Goal: Task Accomplishment & Management: Manage account settings

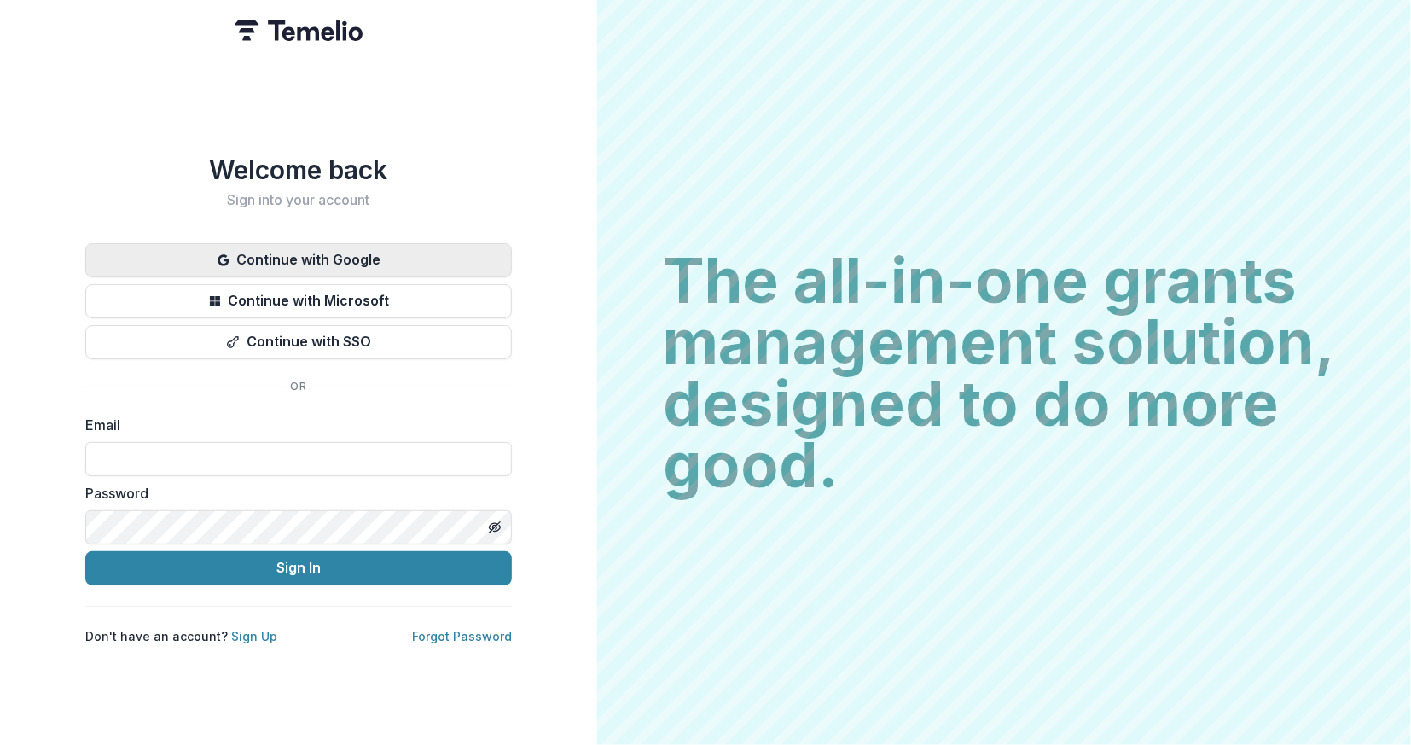
click at [348, 252] on button "Continue with Google" at bounding box center [298, 260] width 426 height 34
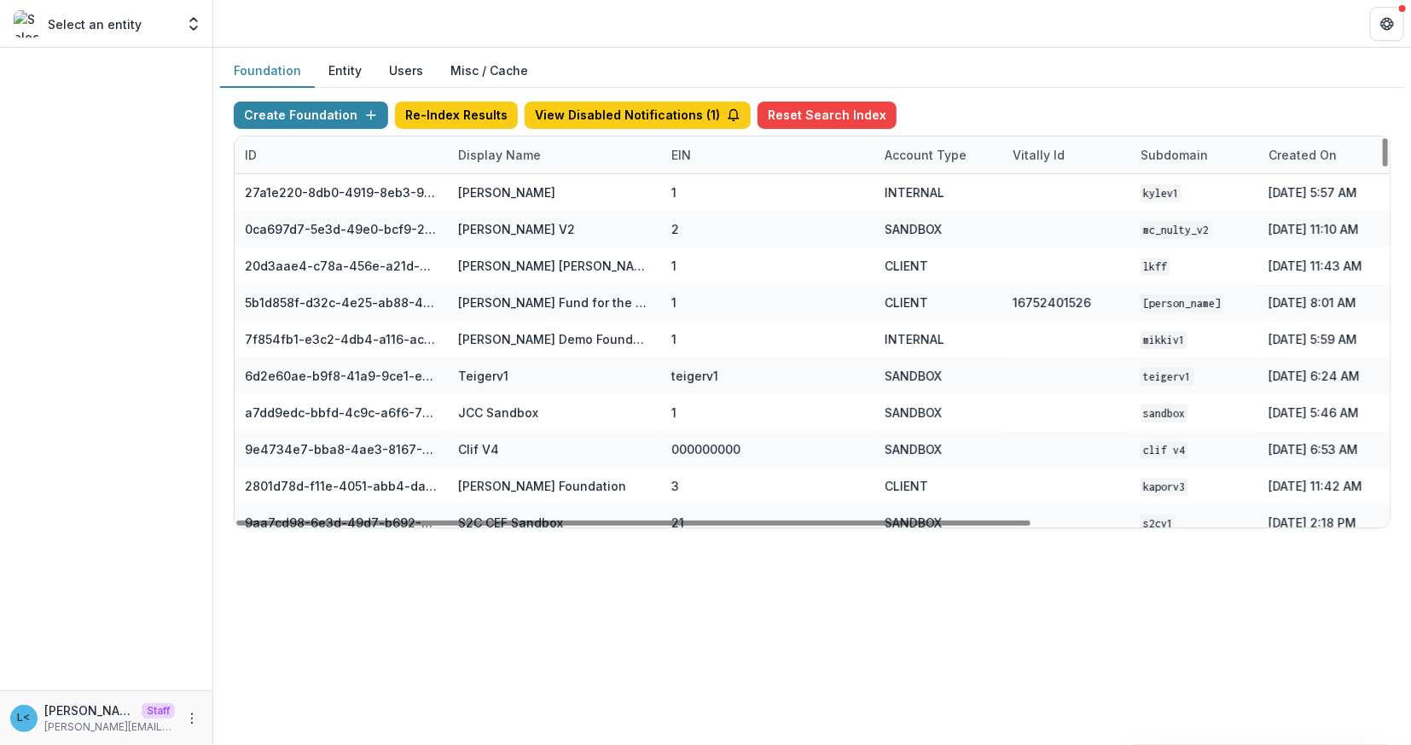
click at [530, 161] on div "Display Name" at bounding box center [499, 155] width 103 height 18
click at [544, 191] on input at bounding box center [552, 191] width 205 height 27
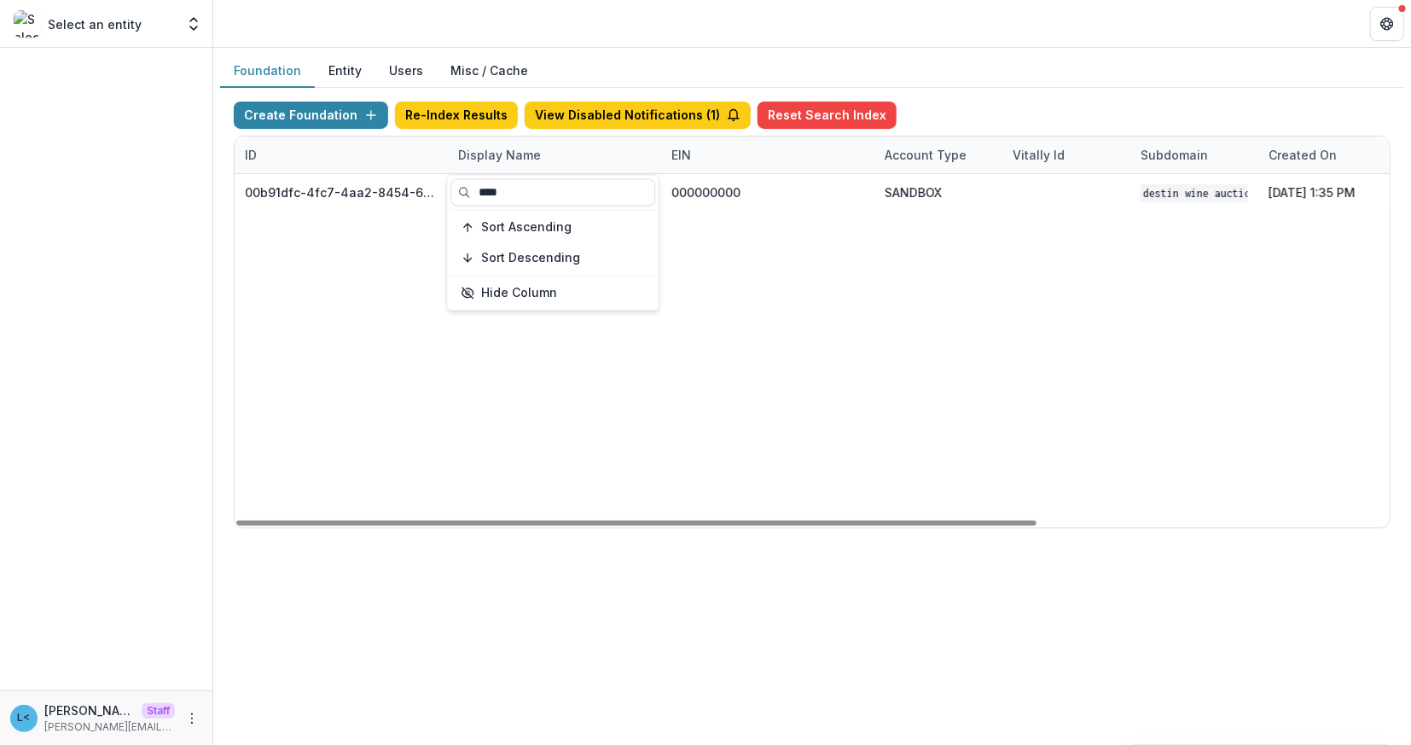
type input "****"
click at [817, 300] on div "00b91dfc-4fc7-4aa2-8454-6482452217a3 Destin Wine Auction Workflow Sandbox 00000…" at bounding box center [1066, 350] width 1663 height 353
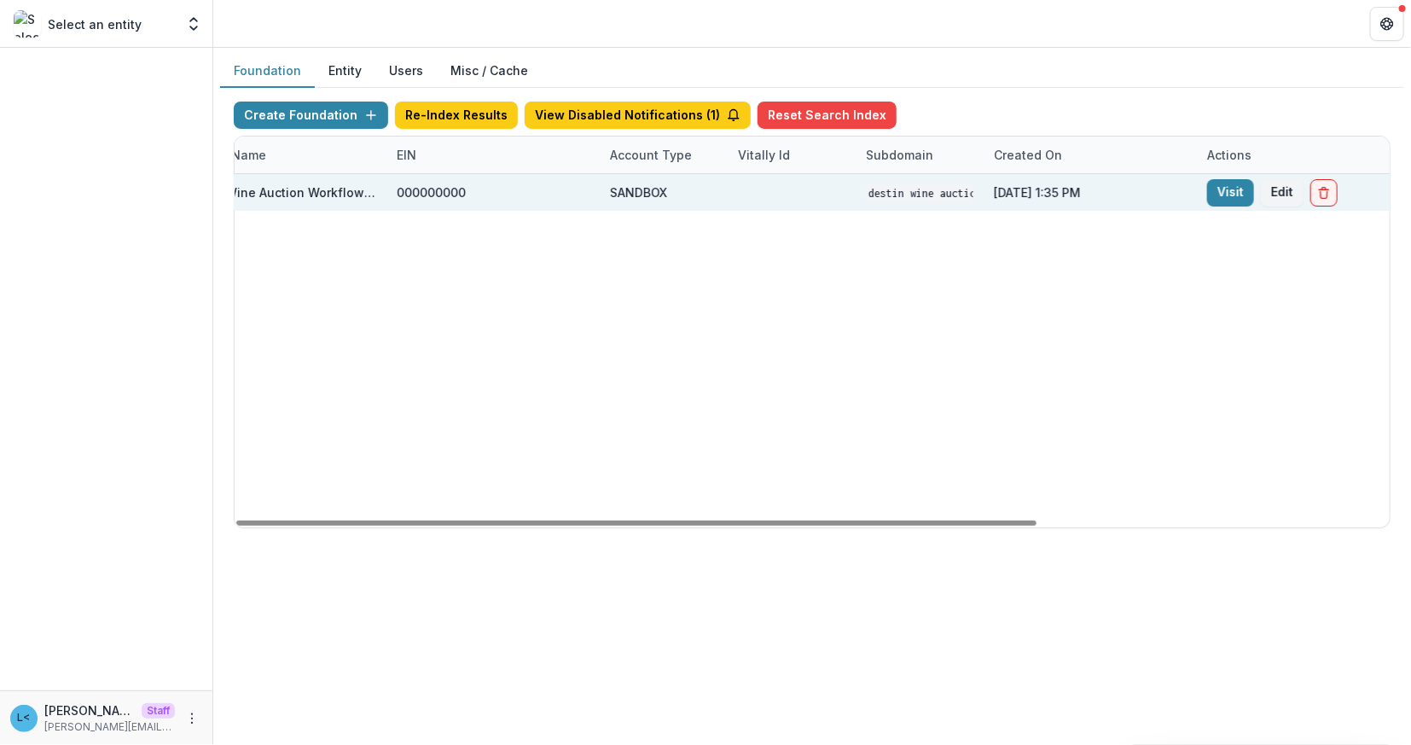
scroll to position [0, 507]
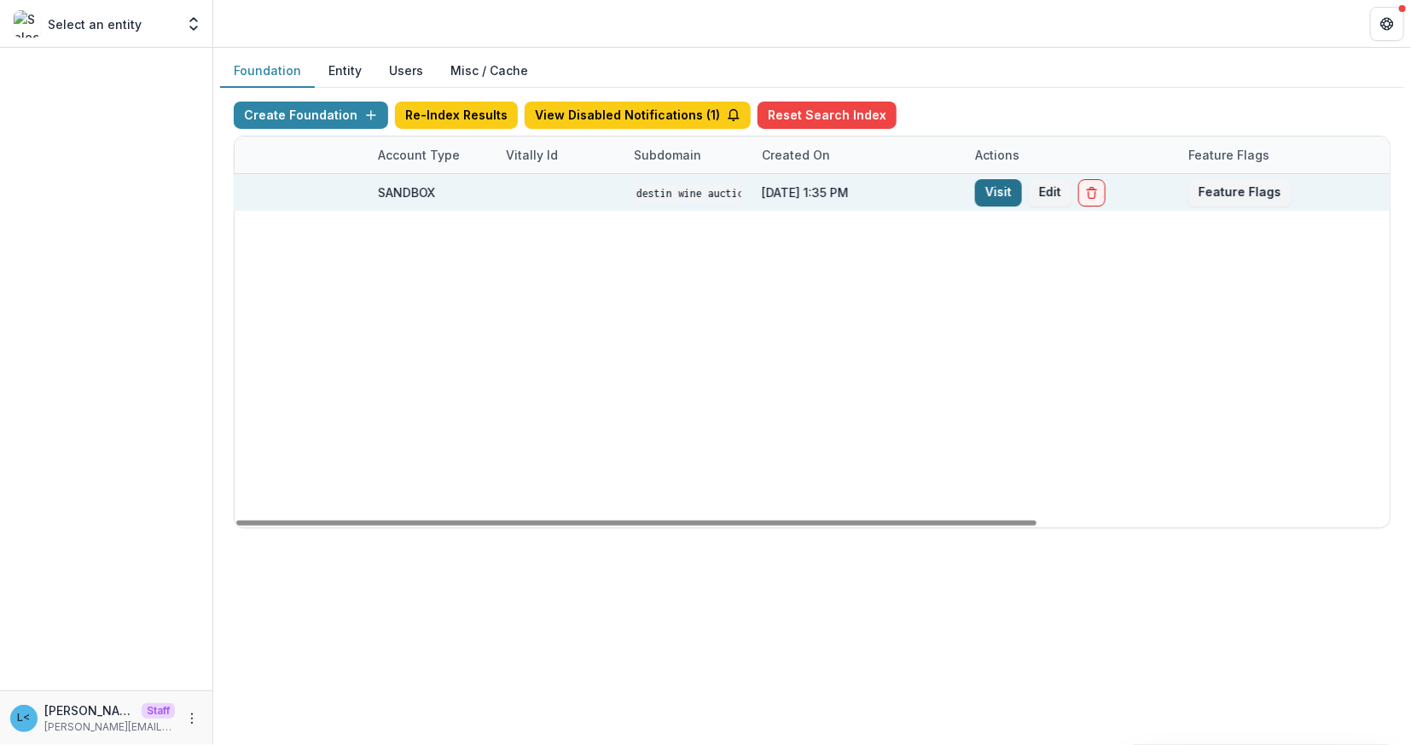
click at [1003, 188] on link "Visit" at bounding box center [998, 192] width 47 height 27
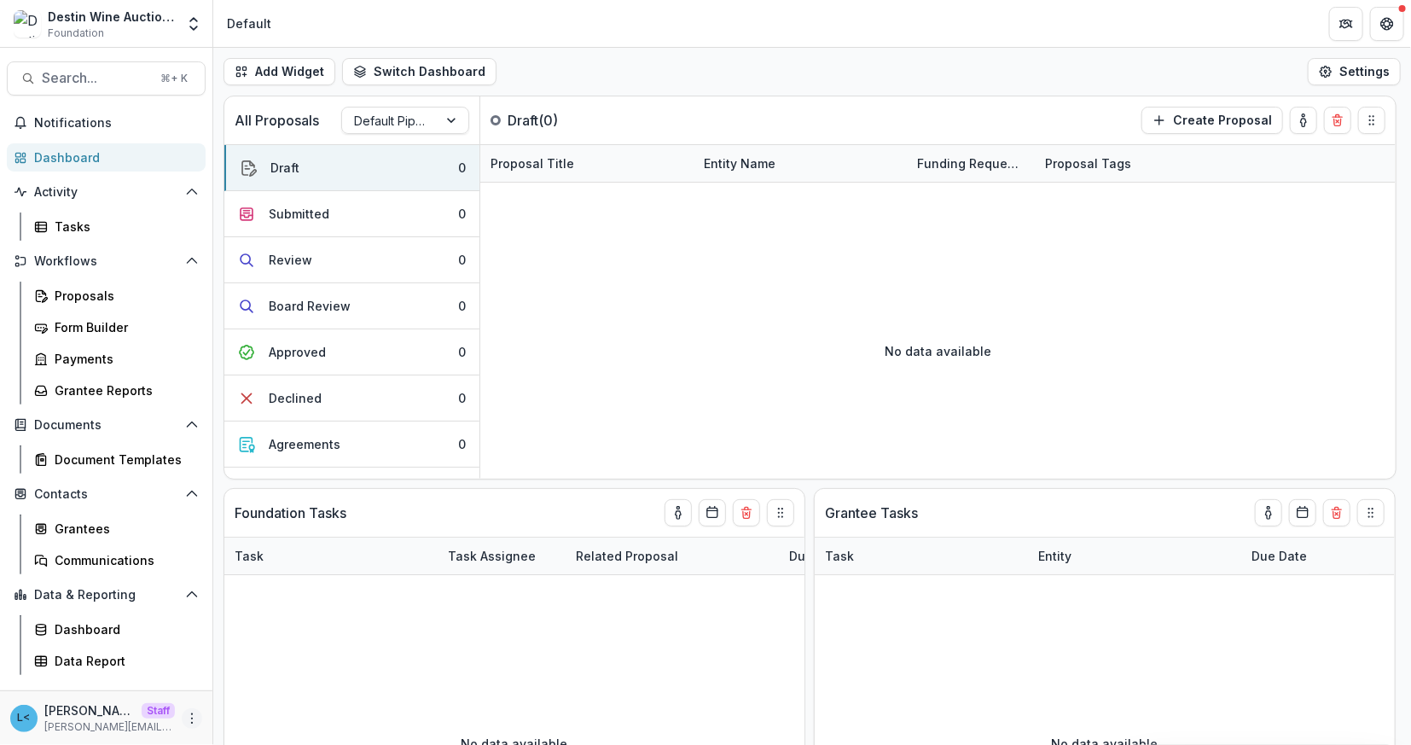
click at [189, 721] on icon "More" at bounding box center [192, 718] width 14 height 14
click at [246, 692] on link "User Settings" at bounding box center [305, 682] width 183 height 28
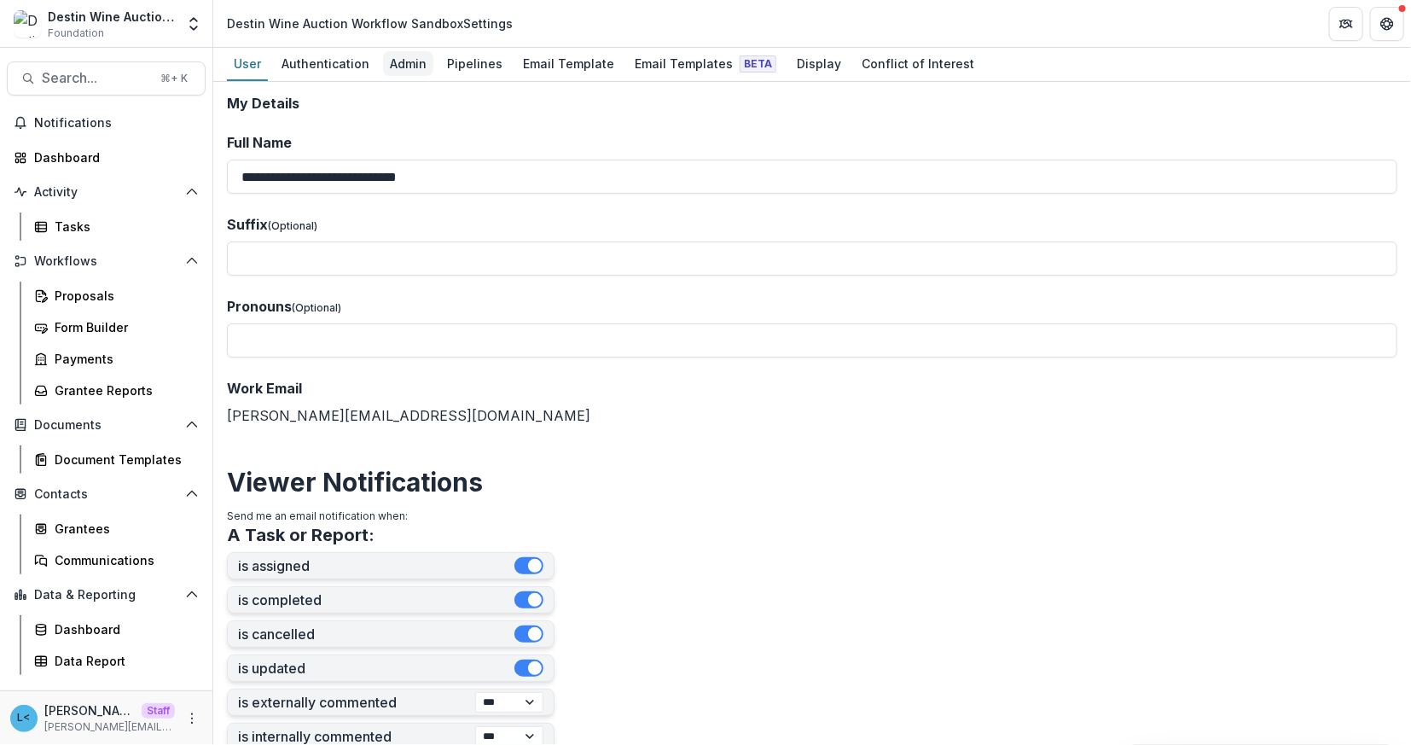
click at [389, 56] on div "Admin" at bounding box center [408, 63] width 50 height 25
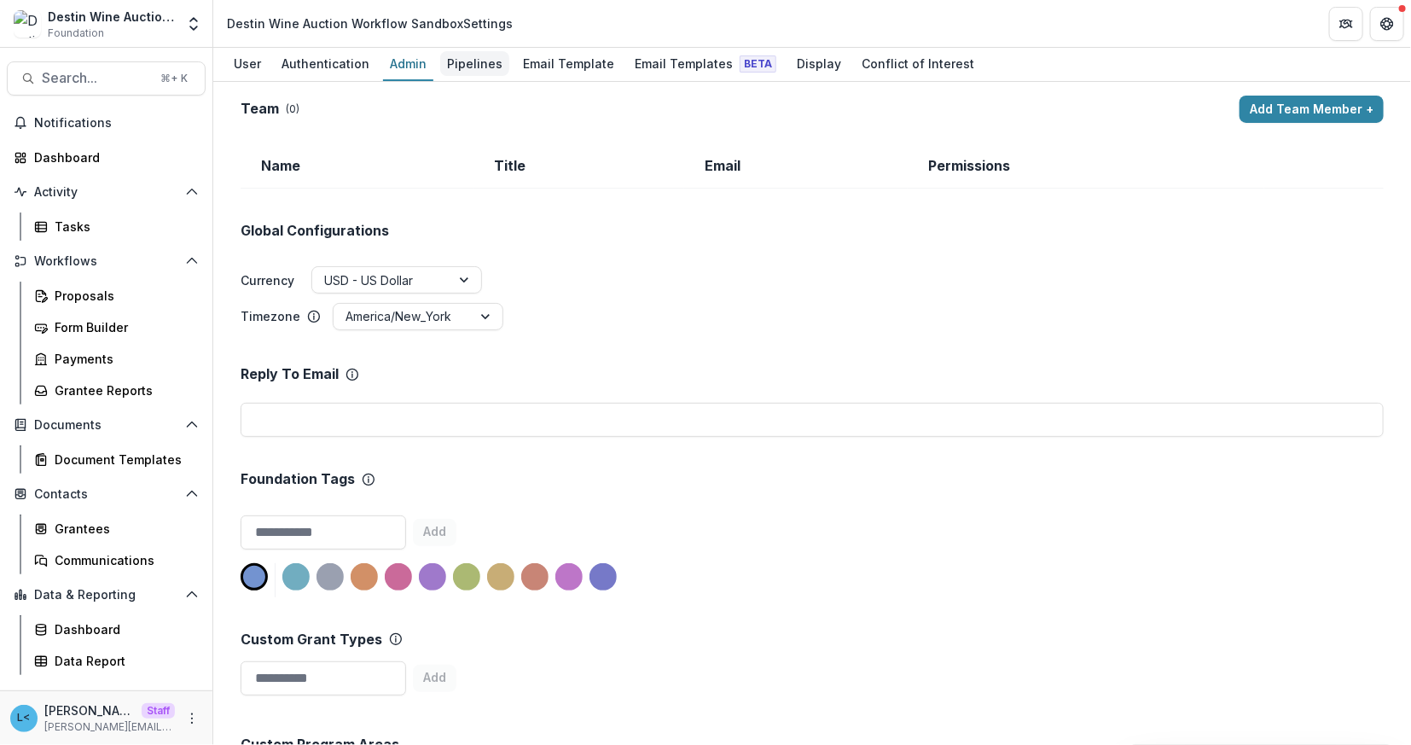
click at [446, 67] on div "Pipelines" at bounding box center [474, 63] width 69 height 25
